Goal: Task Accomplishment & Management: Manage account settings

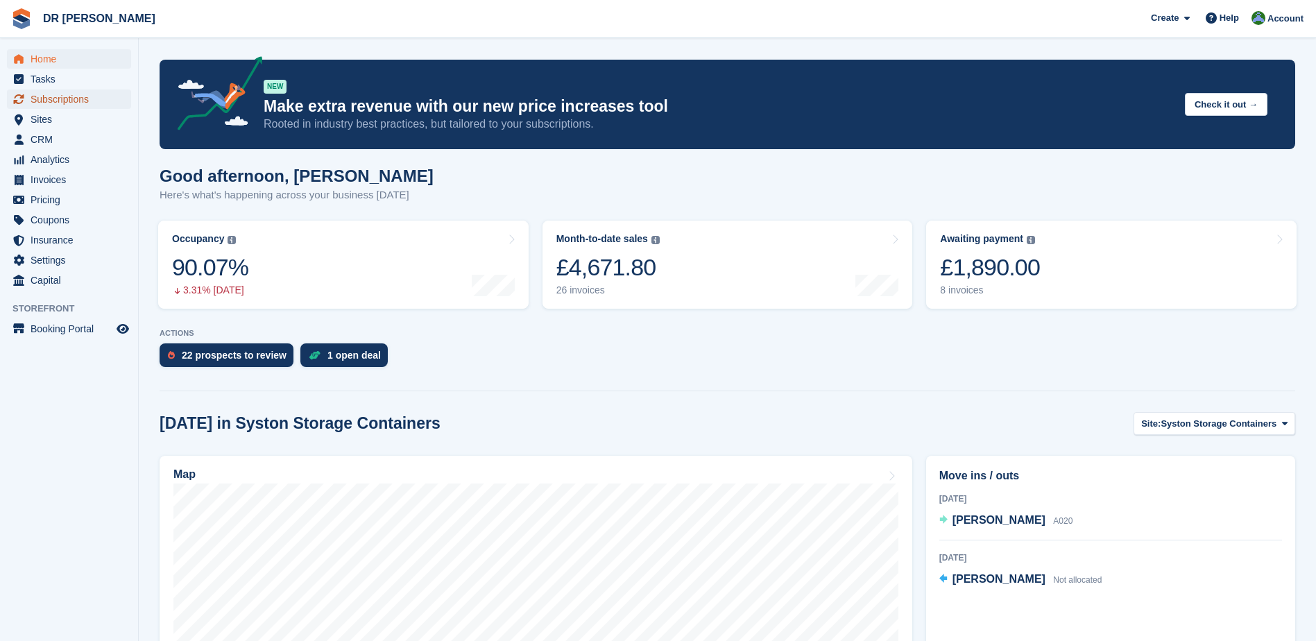
click at [68, 94] on span "Subscriptions" at bounding box center [72, 98] width 83 height 19
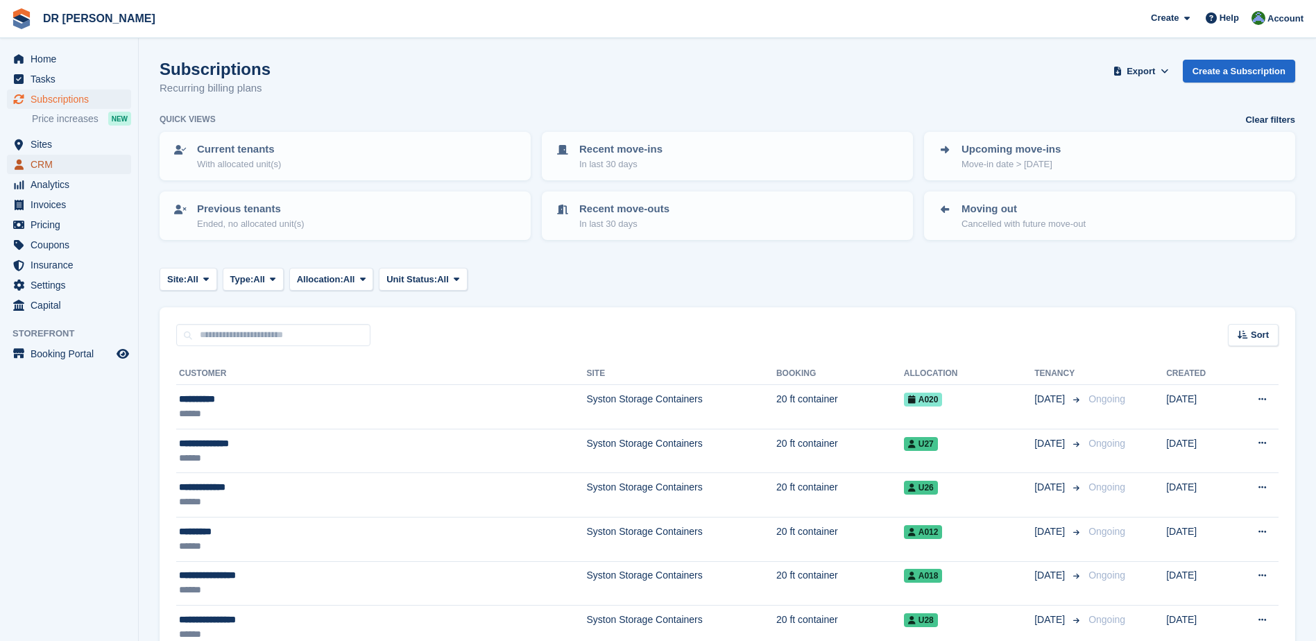
click at [53, 166] on span "CRM" at bounding box center [72, 164] width 83 height 19
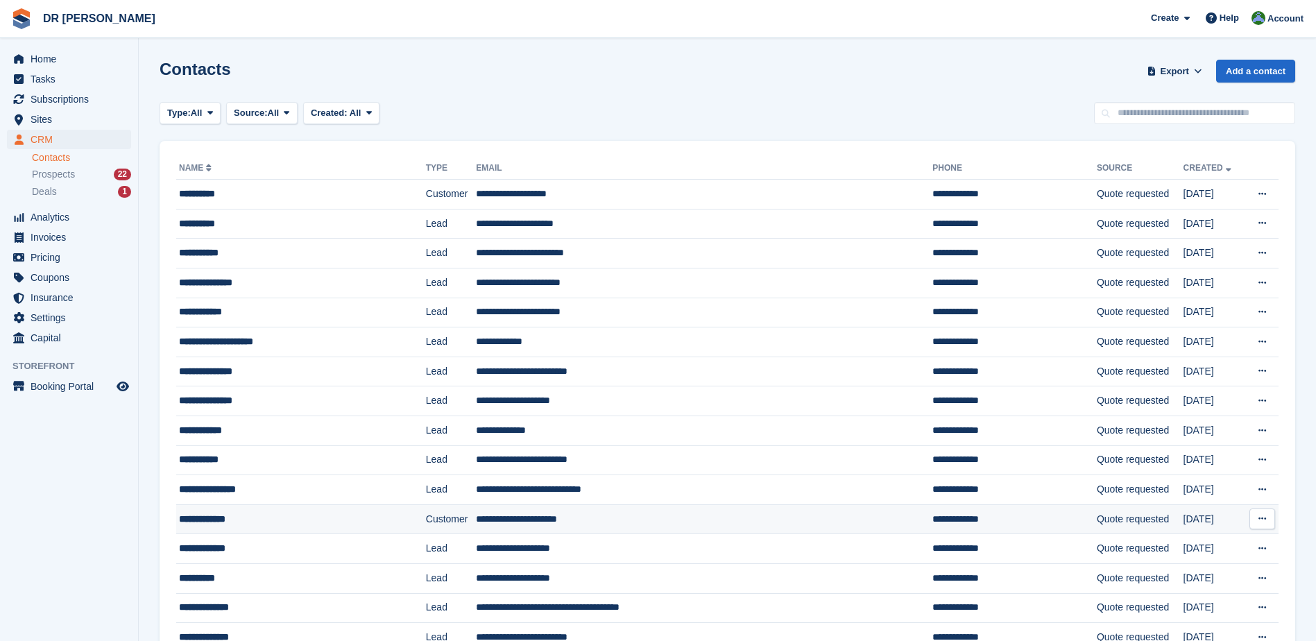
click at [437, 515] on td "Customer" at bounding box center [451, 519] width 51 height 30
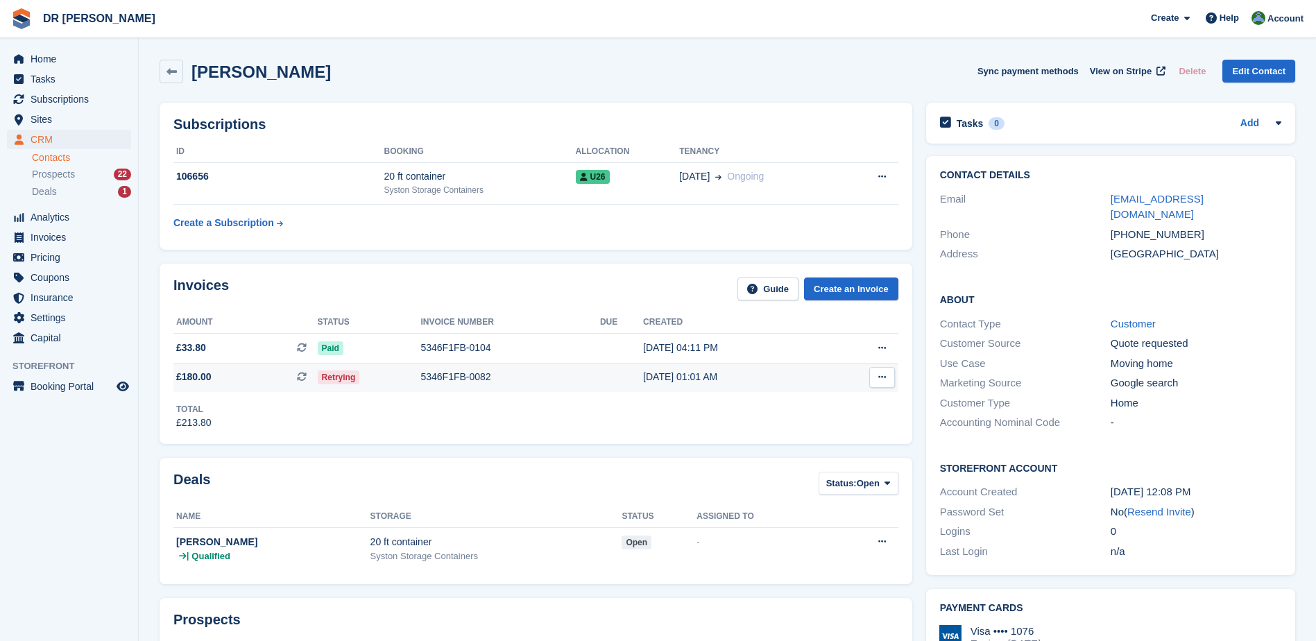
drag, startPoint x: 350, startPoint y: 391, endPoint x: 347, endPoint y: 378, distance: 13.3
click at [350, 386] on td "Retrying" at bounding box center [369, 377] width 103 height 29
click at [220, 375] on span "£180.00 This is a recurring subscription invoice." at bounding box center [245, 377] width 144 height 15
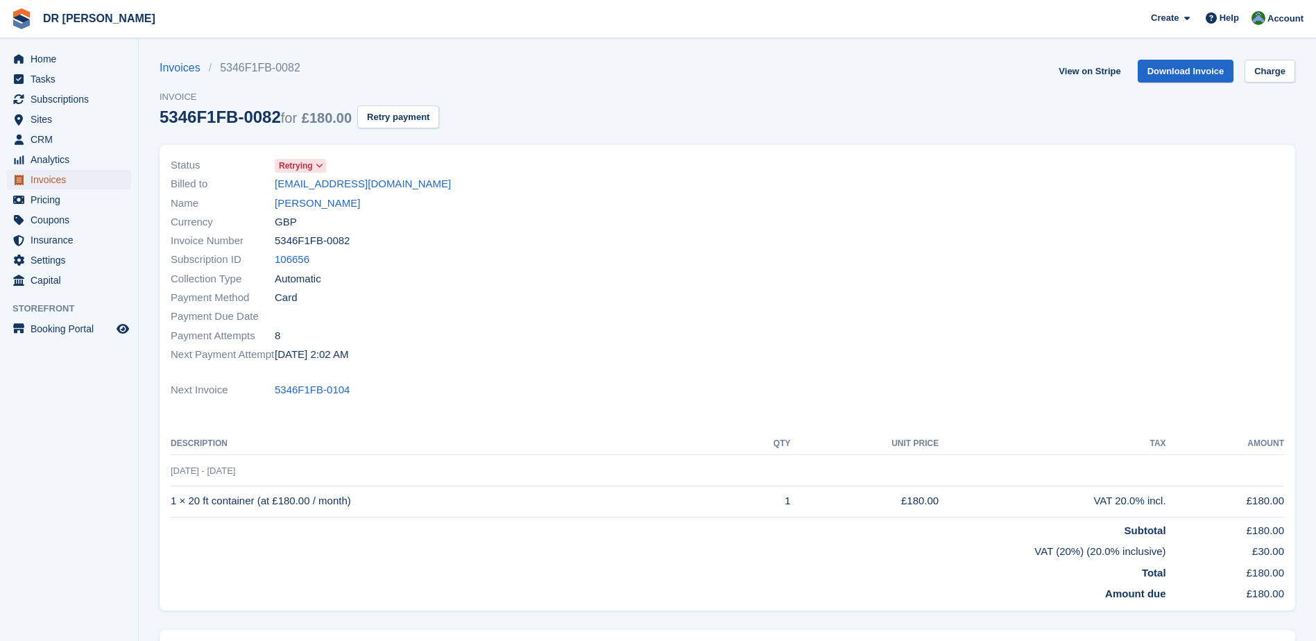
click at [62, 179] on span "Invoices" at bounding box center [72, 179] width 83 height 19
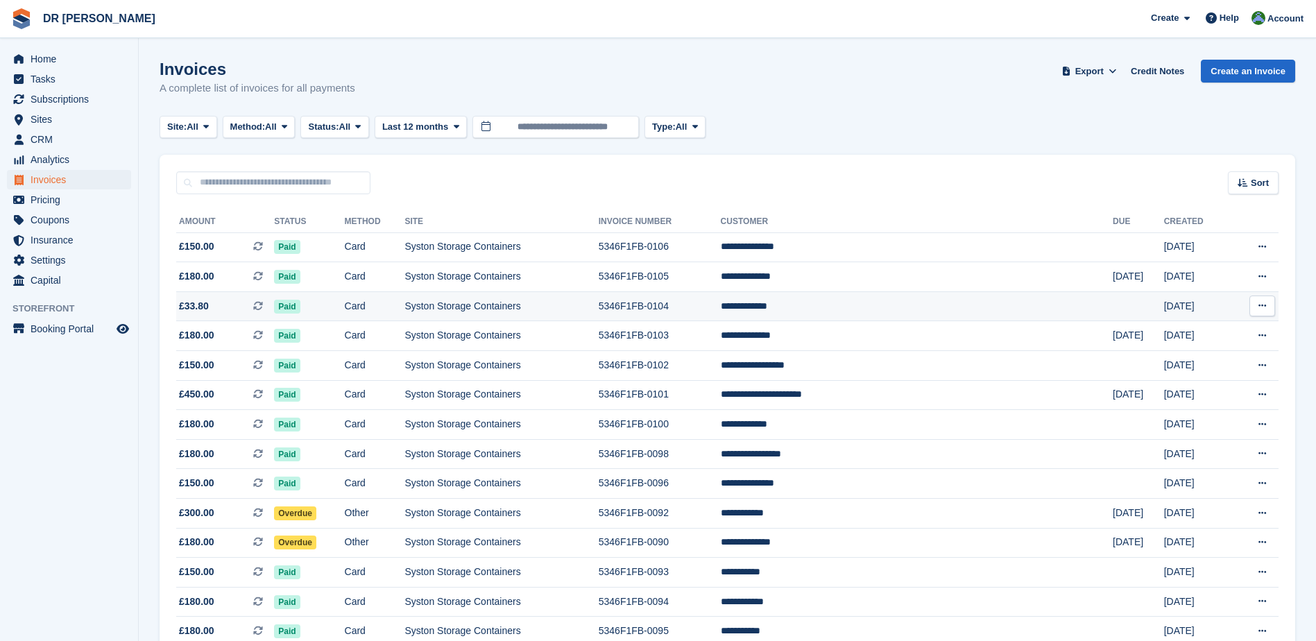
click at [1267, 310] on button at bounding box center [1262, 305] width 26 height 21
click at [1028, 308] on td "**********" at bounding box center [917, 306] width 392 height 30
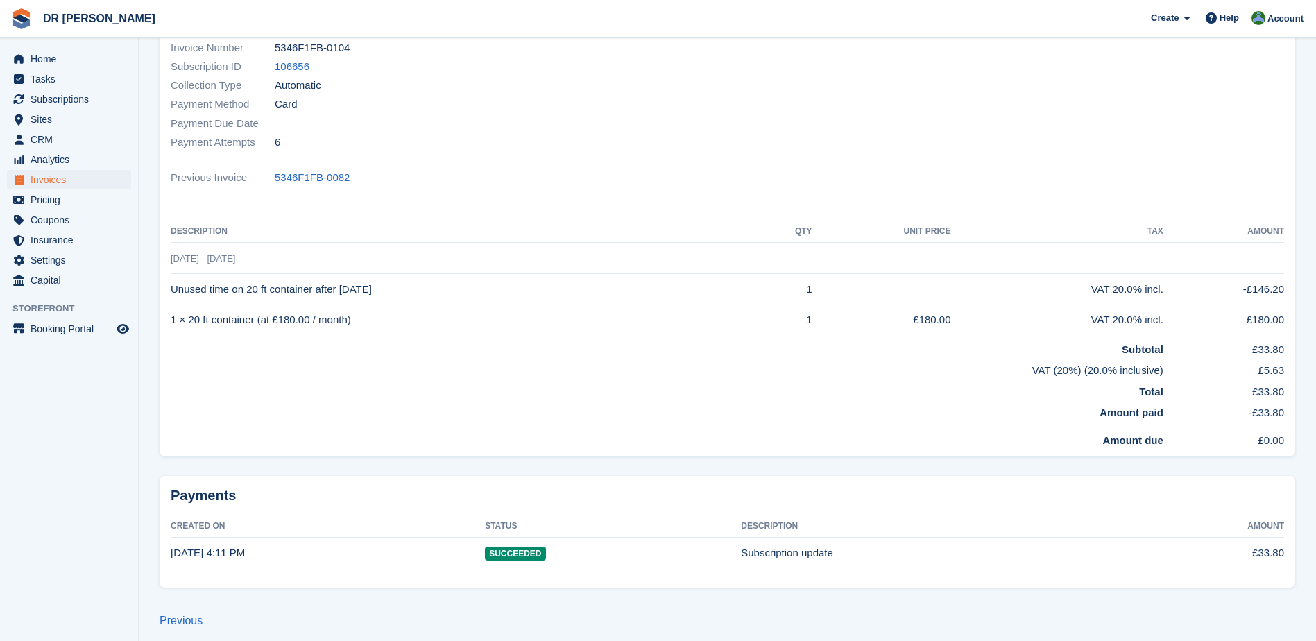
scroll to position [198, 0]
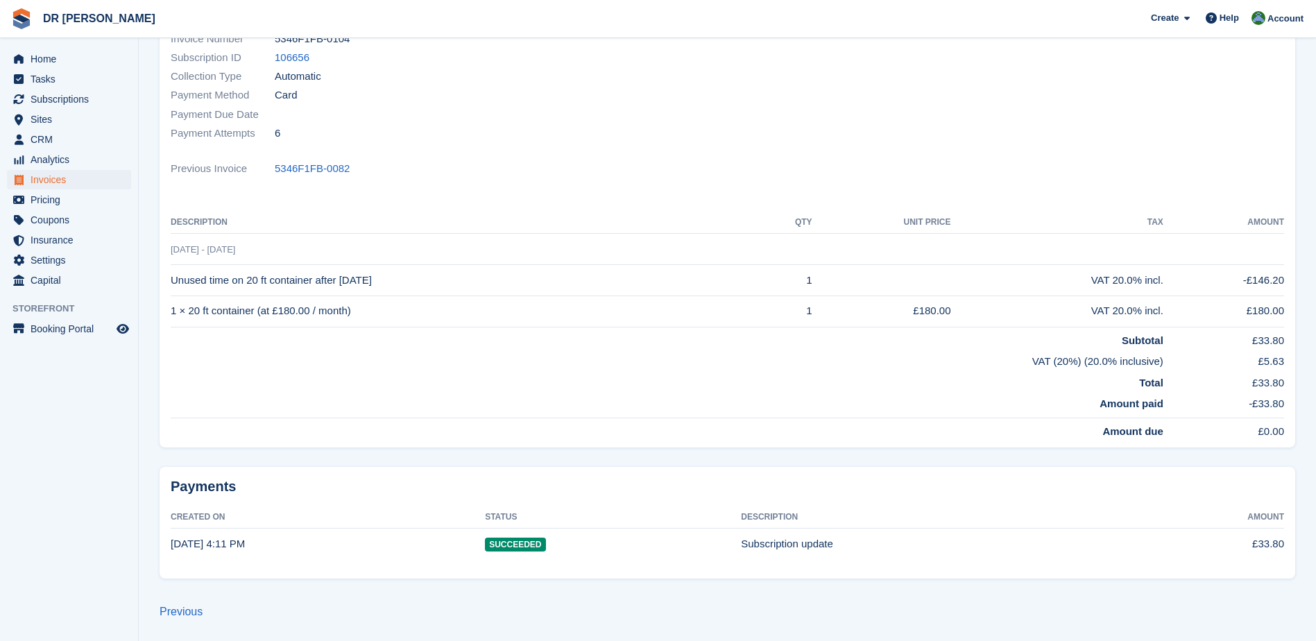
click at [523, 542] on span "Succeeded" at bounding box center [515, 544] width 60 height 14
click at [225, 538] on time "17 Sep, 4:11 PM" at bounding box center [208, 543] width 74 height 12
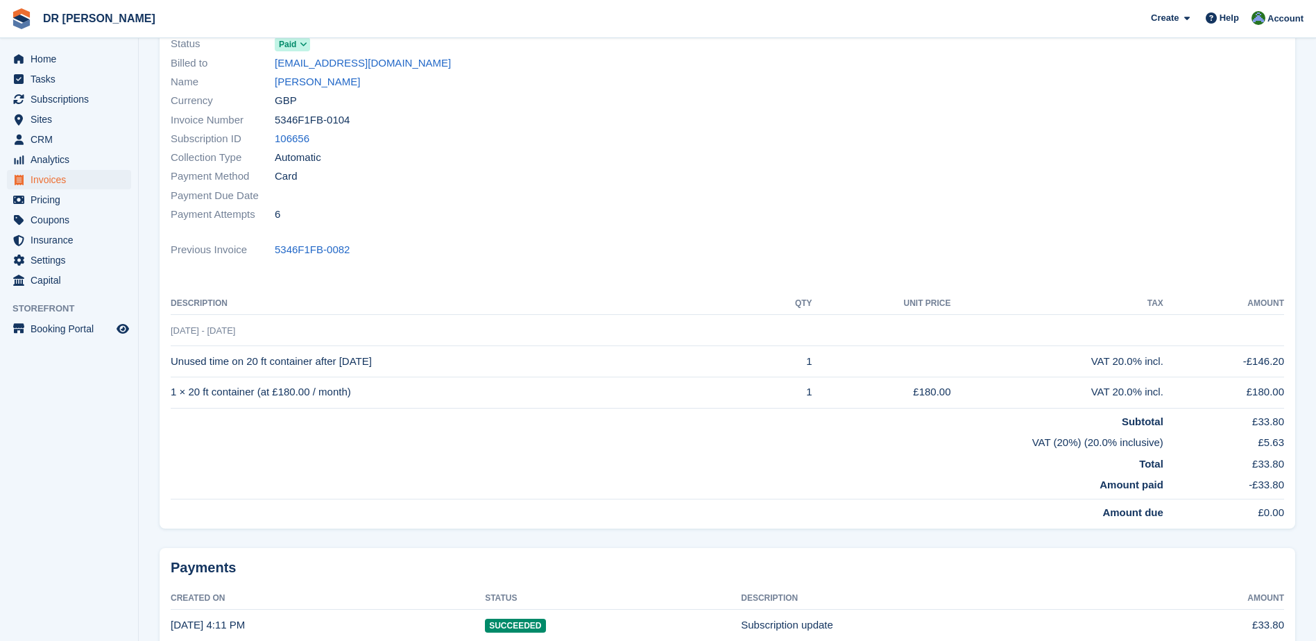
scroll to position [0, 0]
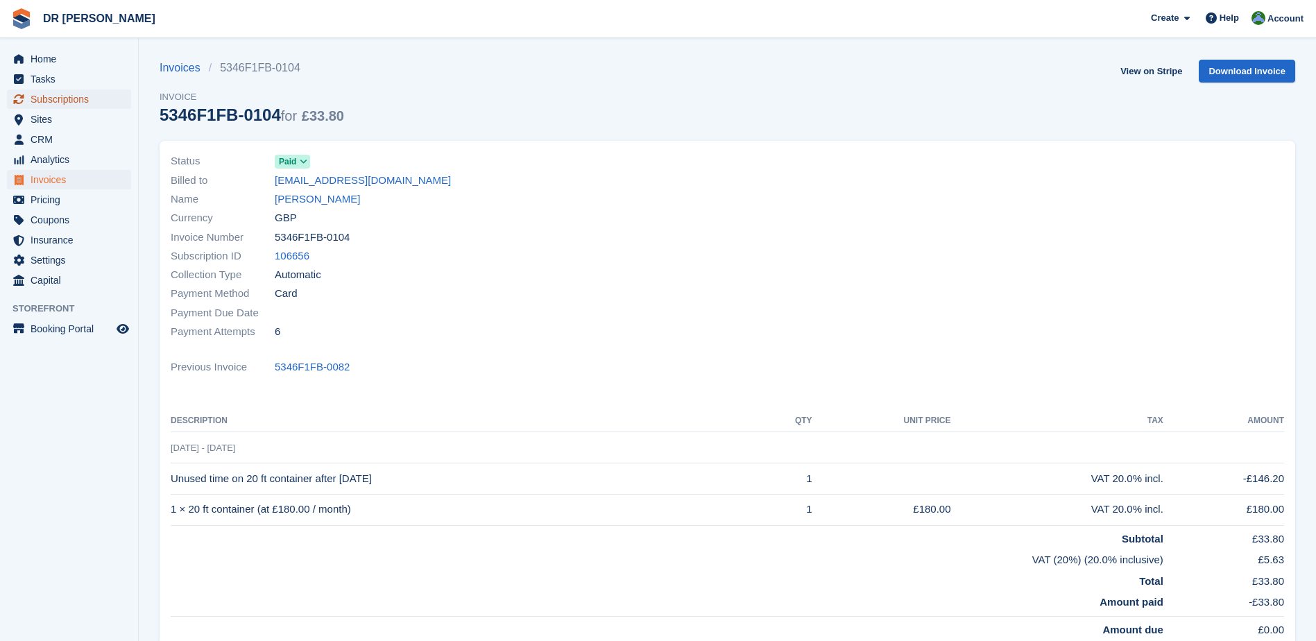
click at [53, 98] on span "Subscriptions" at bounding box center [72, 98] width 83 height 19
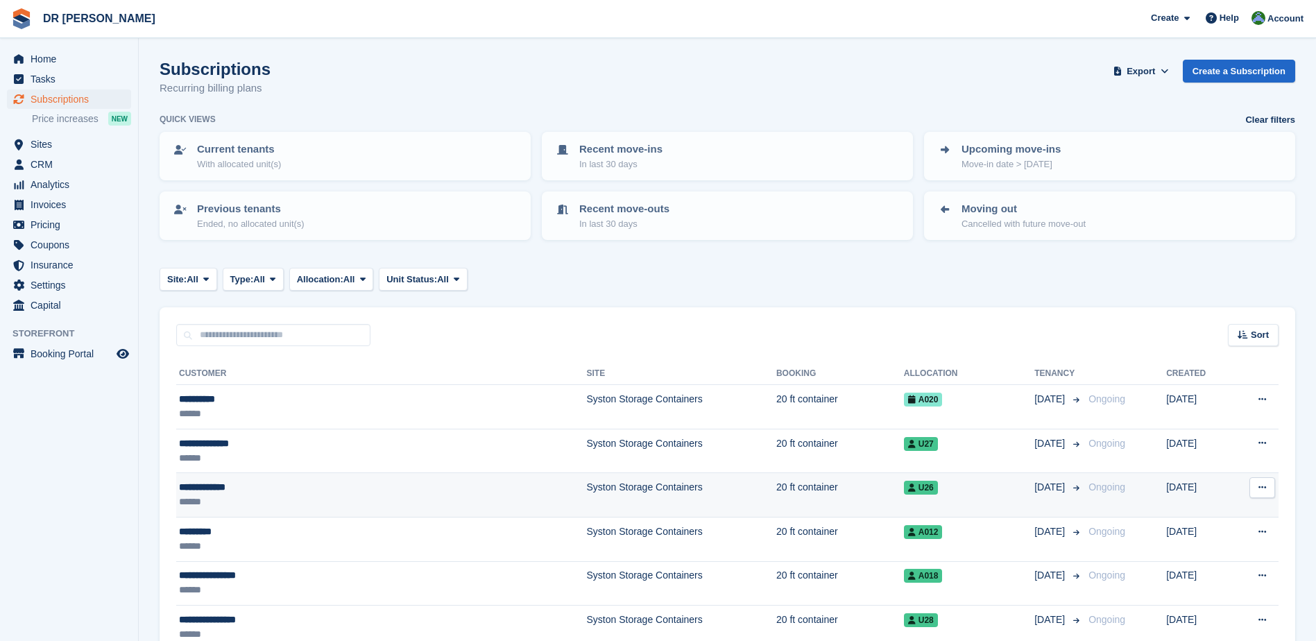
click at [1273, 488] on button at bounding box center [1262, 487] width 26 height 21
click at [1187, 549] on p "Cancel subscription" at bounding box center [1208, 544] width 121 height 18
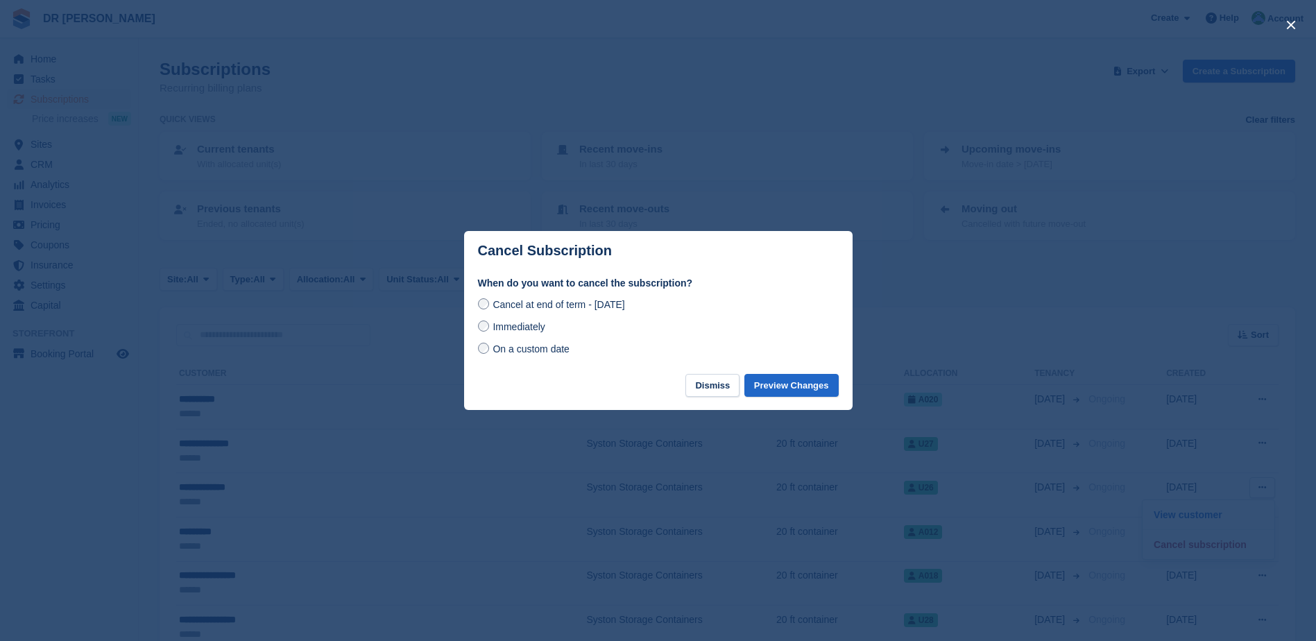
click at [479, 320] on div "Immediately" at bounding box center [658, 326] width 361 height 17
click at [782, 385] on button "Preview Changes" at bounding box center [791, 385] width 94 height 23
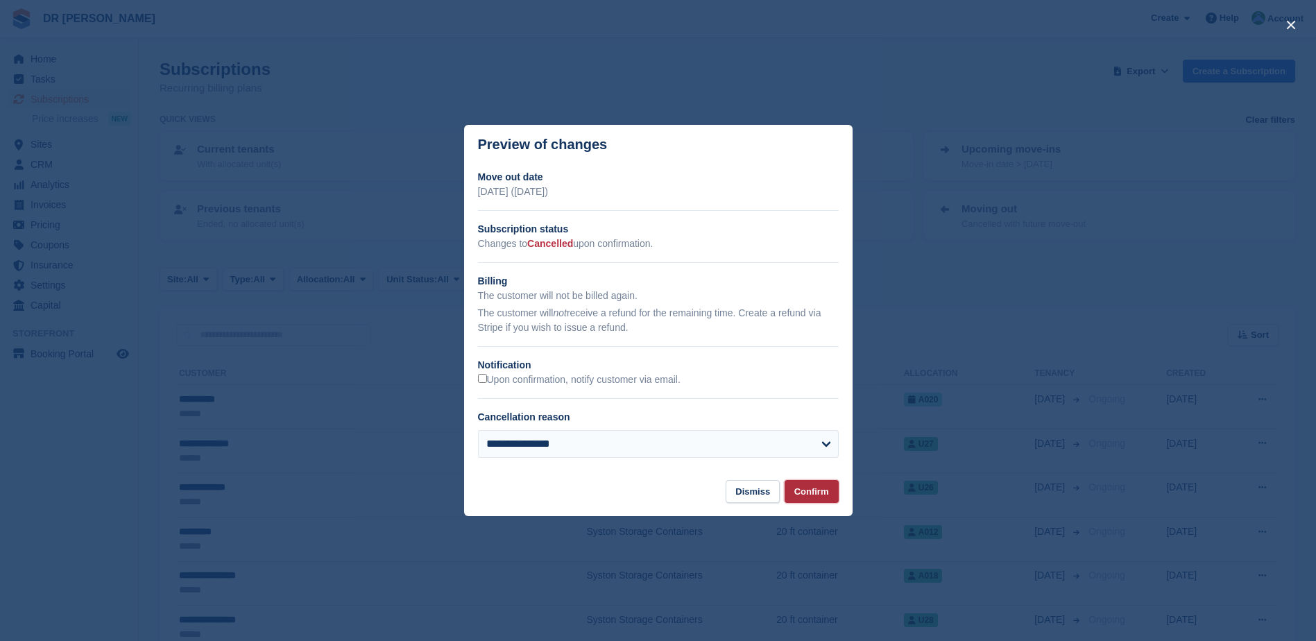
click at [808, 488] on button "Confirm" at bounding box center [811, 491] width 54 height 23
